Goal: Task Accomplishment & Management: Manage account settings

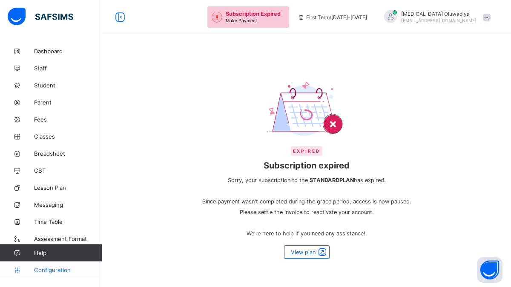
click at [73, 267] on span "Configuration" at bounding box center [68, 269] width 68 height 7
click at [67, 240] on span "Assessment Format" at bounding box center [68, 238] width 68 height 7
click at [67, 225] on link "Time Table" at bounding box center [51, 221] width 102 height 17
click at [69, 206] on span "Messaging" at bounding box center [68, 204] width 68 height 7
click at [69, 187] on span "Lesson Plan" at bounding box center [68, 187] width 68 height 7
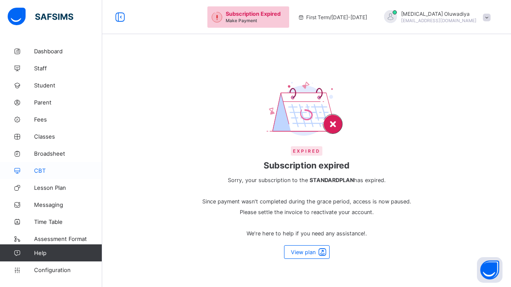
click at [61, 167] on span "CBT" at bounding box center [68, 170] width 68 height 7
click at [490, 20] on span at bounding box center [487, 18] width 8 height 8
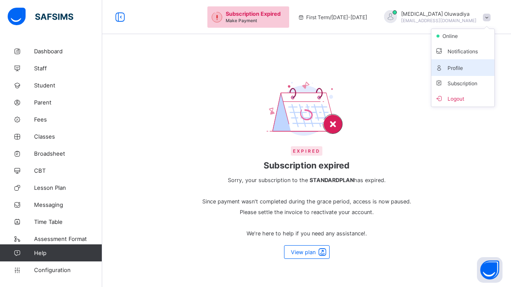
click at [467, 70] on span "Profile" at bounding box center [463, 68] width 56 height 10
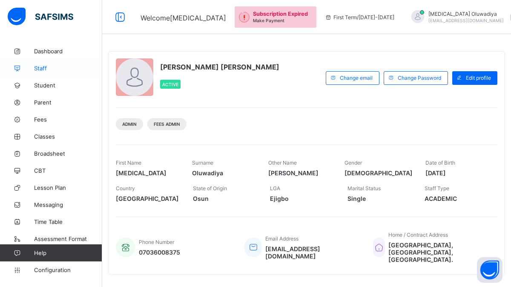
click at [52, 67] on span "Staff" at bounding box center [68, 68] width 68 height 7
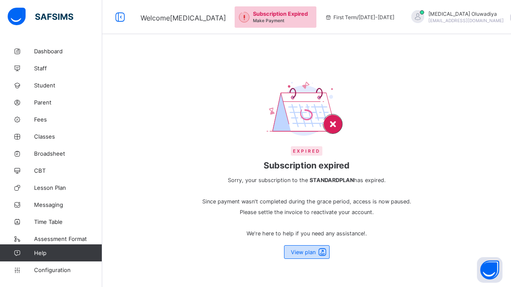
click at [321, 252] on span at bounding box center [322, 251] width 12 height 10
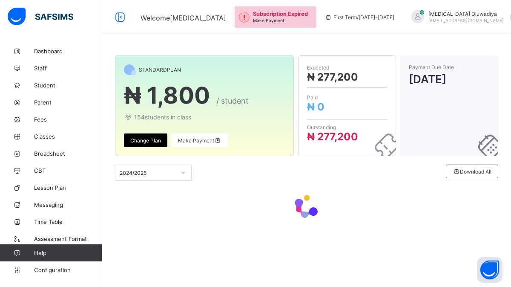
click at [148, 144] on div "Change Plan" at bounding box center [145, 140] width 43 height 14
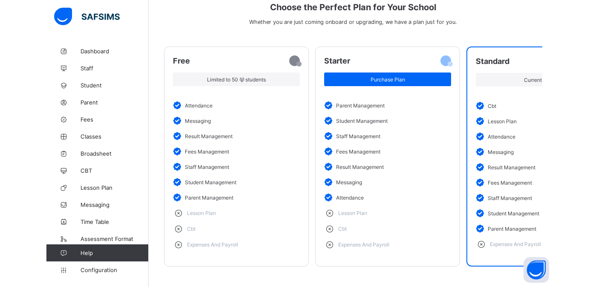
scroll to position [84, 0]
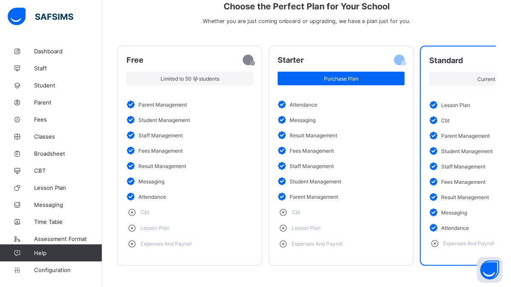
click at [480, 17] on span at bounding box center [306, 14] width 378 height 6
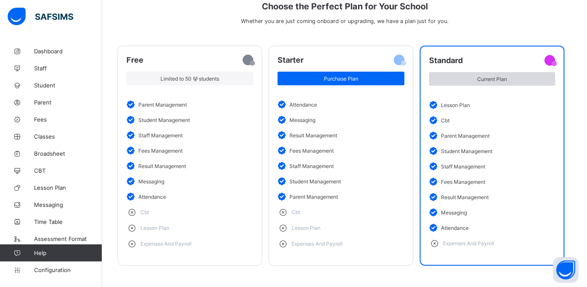
click at [433, 83] on div "Current Plan" at bounding box center [492, 79] width 126 height 14
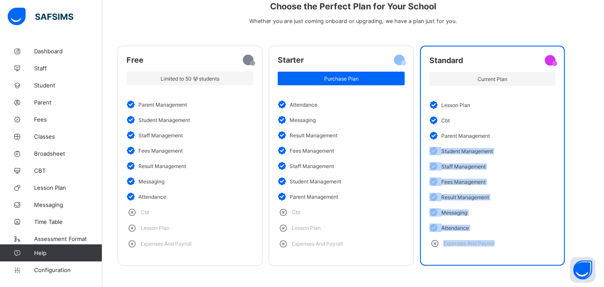
drag, startPoint x: 597, startPoint y: 140, endPoint x: 603, endPoint y: 271, distance: 130.4
click at [510, 271] on div "Subscription / Change plan Pricing Choose the Perfect Plan for Your School Whet…" at bounding box center [352, 123] width 501 height 328
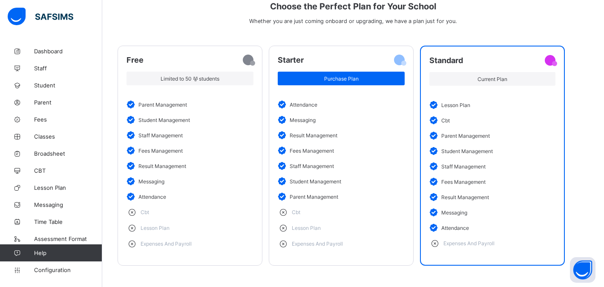
click at [506, 22] on div "Pricing Choose the Perfect Plan for Your School Whether you are just coming onb…" at bounding box center [352, 5] width 471 height 38
